Goal: Transaction & Acquisition: Register for event/course

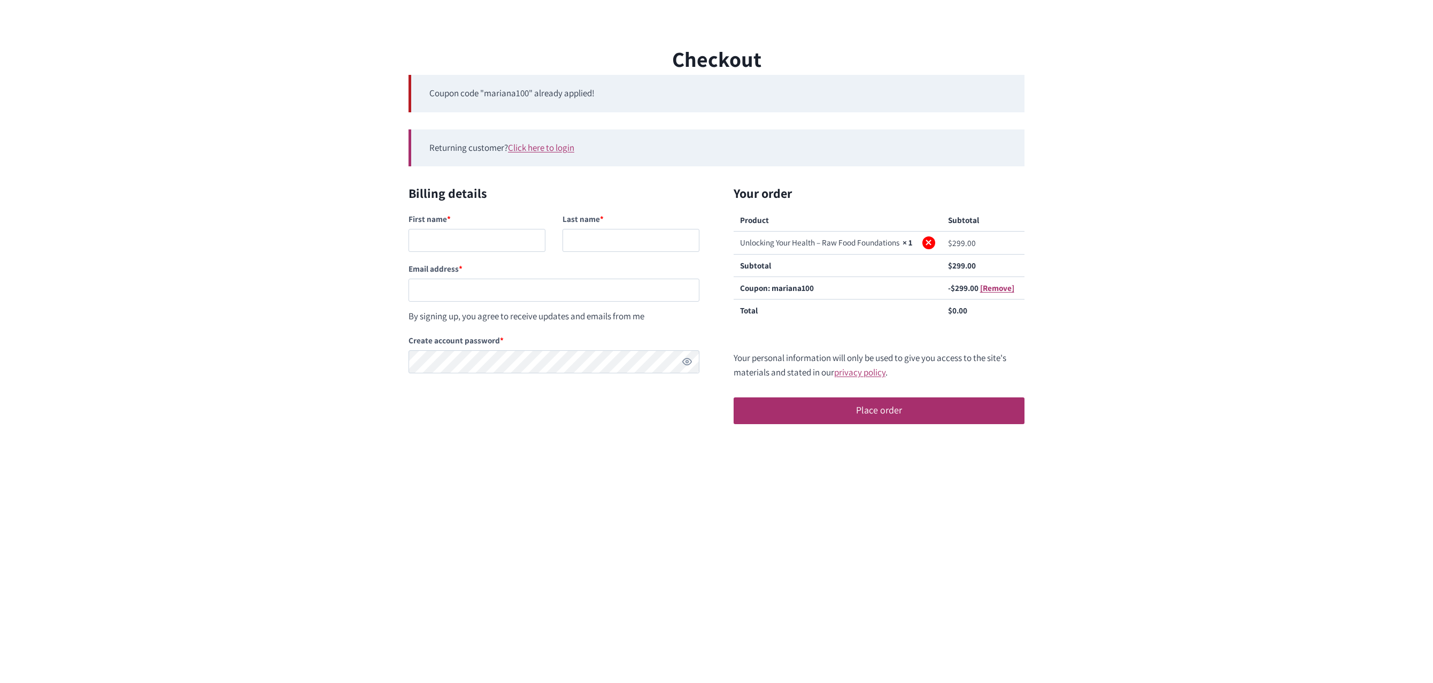
click at [926, 243] on link "×" at bounding box center [928, 242] width 13 height 13
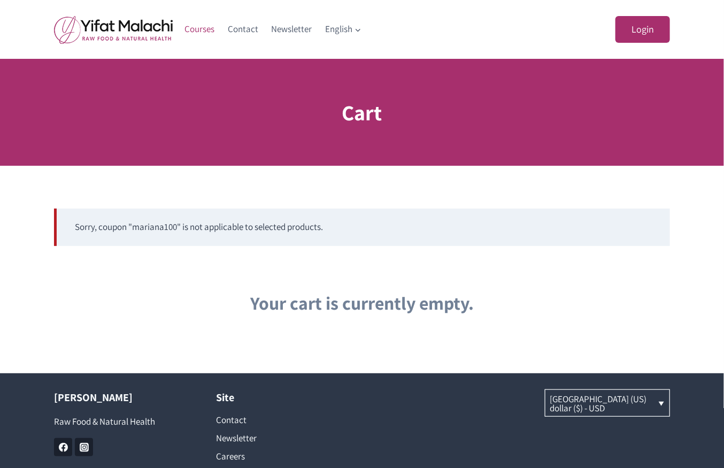
click at [194, 29] on link "Courses" at bounding box center [199, 30] width 43 height 26
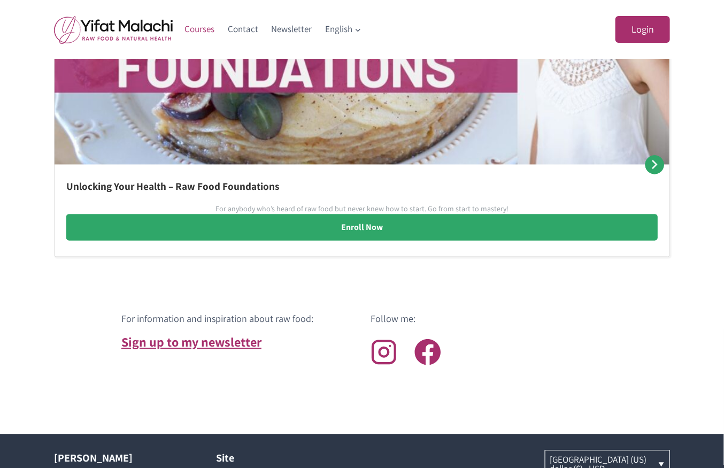
scroll to position [708, 0]
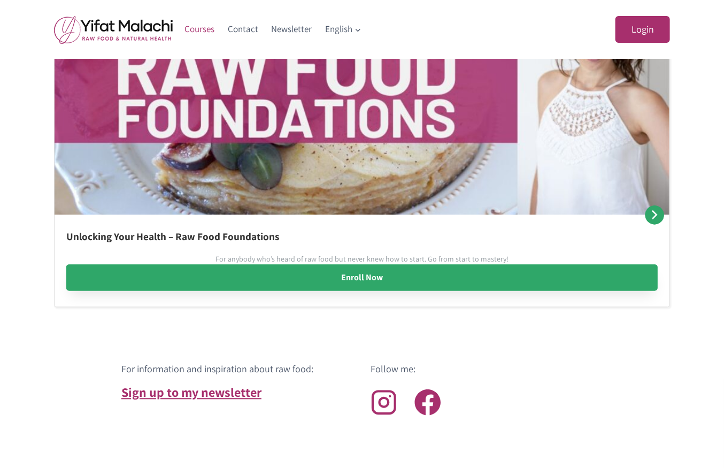
click at [310, 274] on link "Enroll Now" at bounding box center [361, 278] width 591 height 27
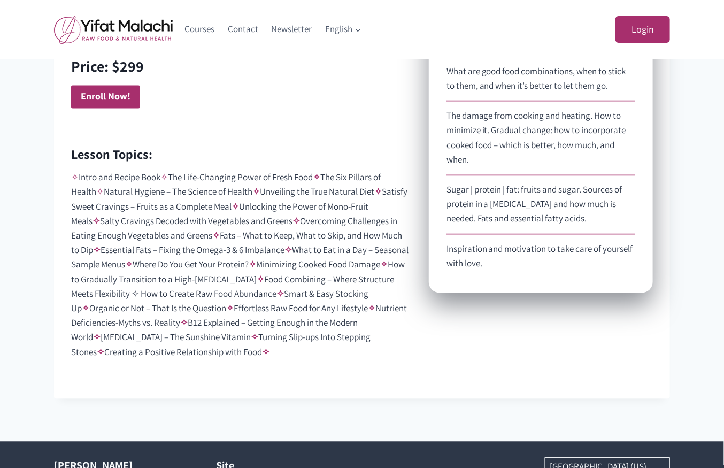
scroll to position [626, 0]
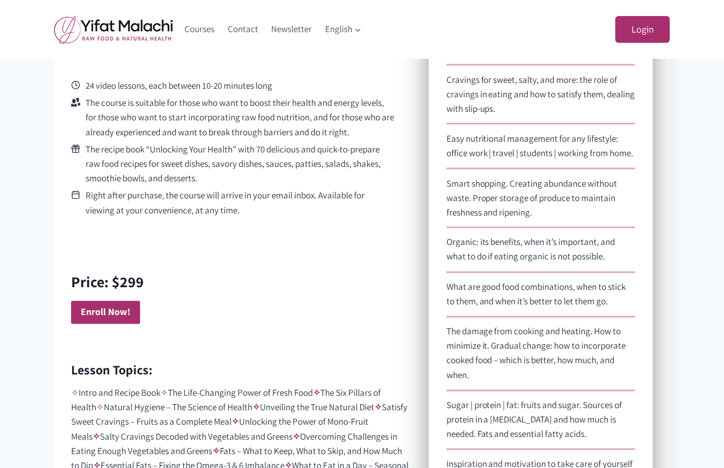
scroll to position [708, 0]
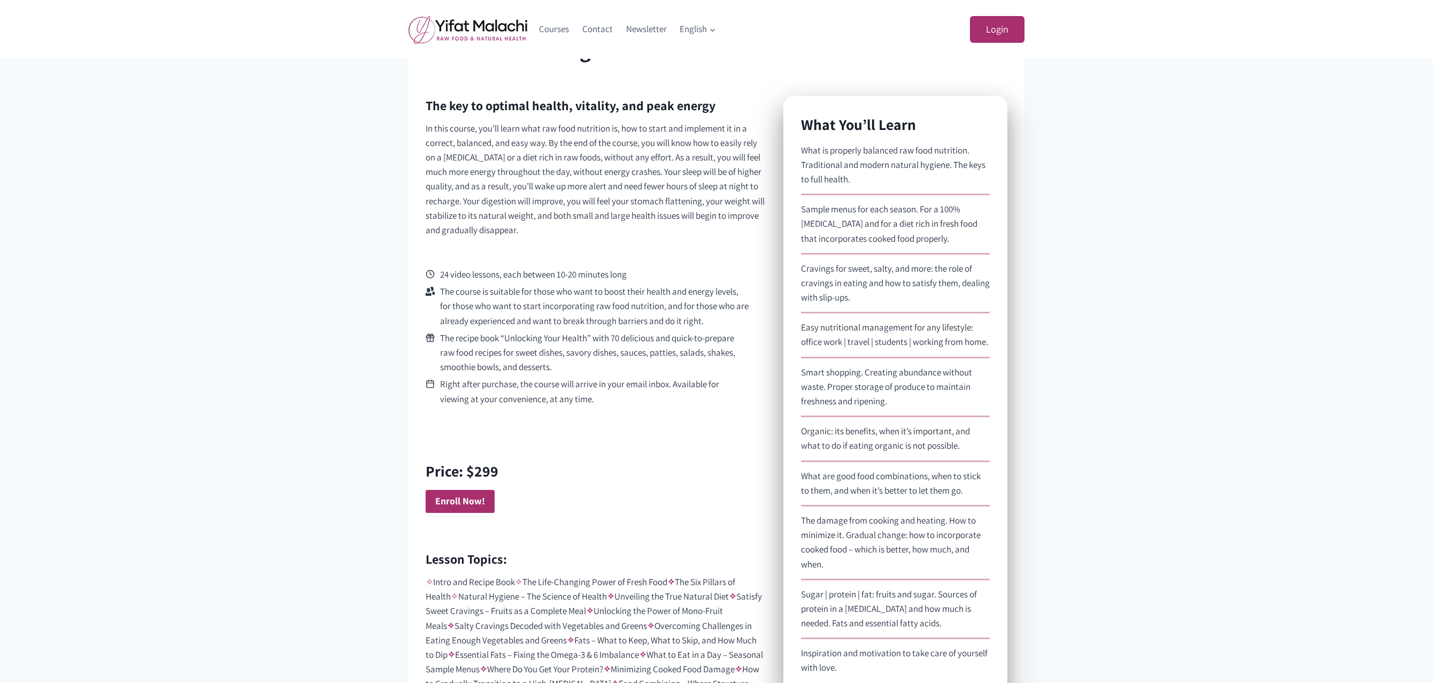
scroll to position [506, 0]
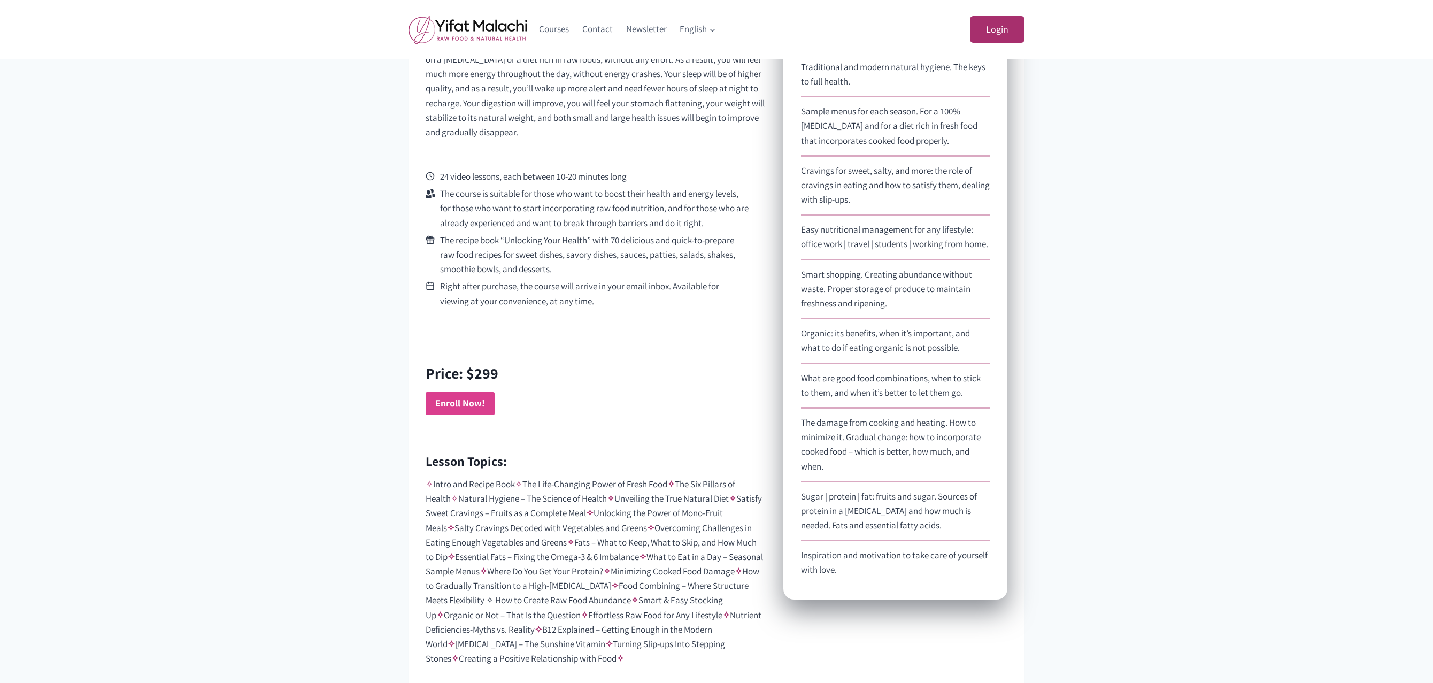
click at [455, 414] on link "Enroll Now!" at bounding box center [460, 403] width 69 height 23
